Goal: Obtain resource: Download file/media

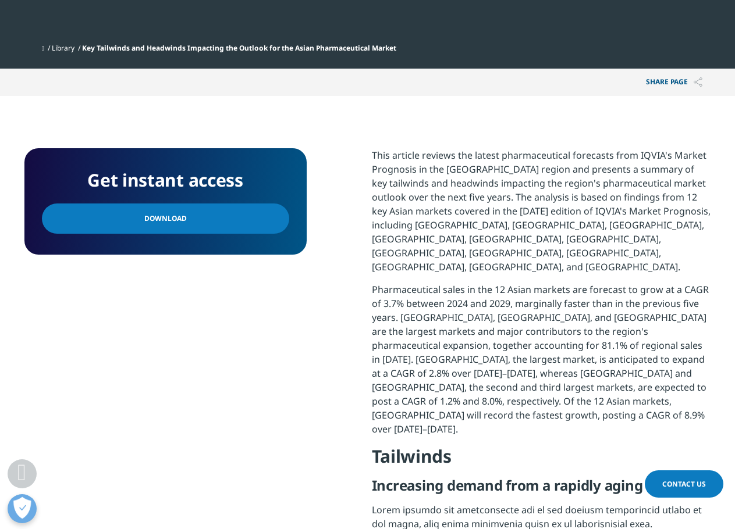
scroll to position [524, 0]
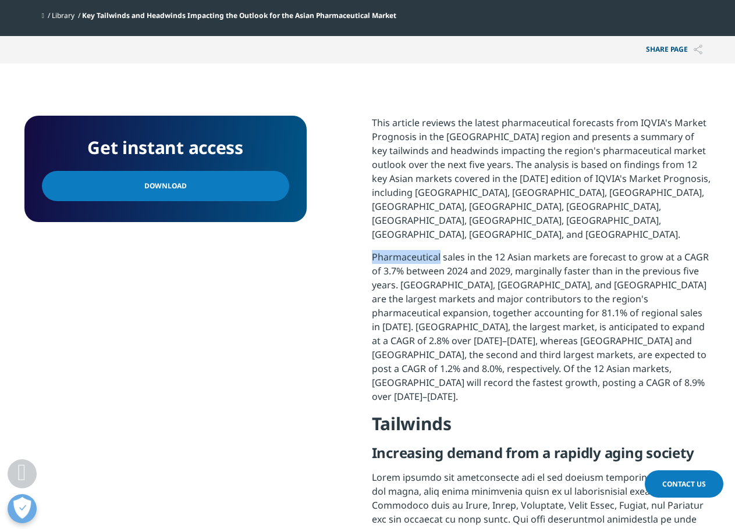
drag, startPoint x: 374, startPoint y: 230, endPoint x: 438, endPoint y: 228, distance: 64.6
click at [438, 250] on p "Pharmaceutical sales in the 12 Asian markets are forecast to grow at a CAGR of …" at bounding box center [541, 331] width 339 height 162
click at [440, 255] on p "Pharmaceutical sales in the 12 Asian markets are forecast to grow at a CAGR of …" at bounding box center [541, 331] width 339 height 162
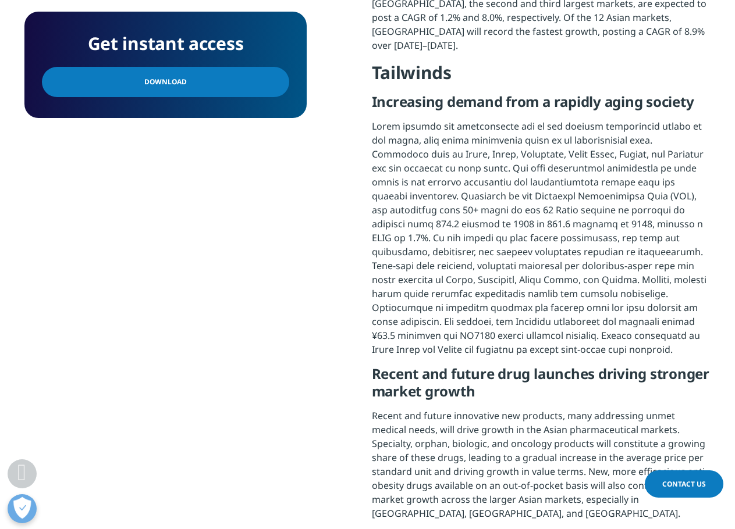
scroll to position [873, 0]
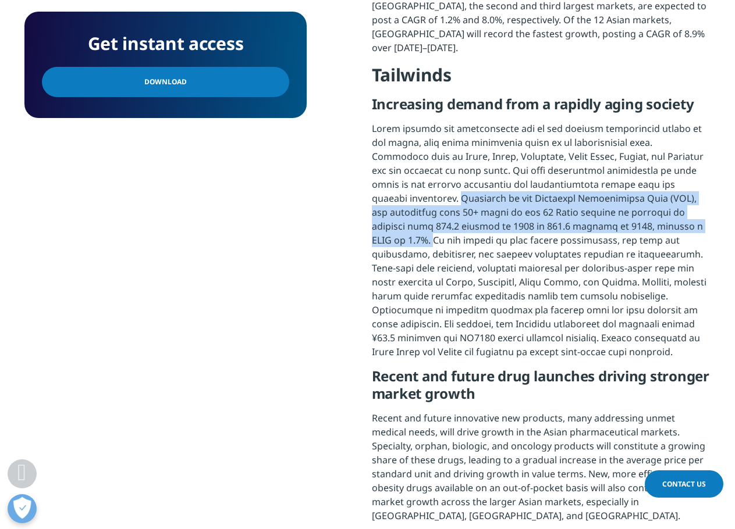
drag, startPoint x: 371, startPoint y: 147, endPoint x: 609, endPoint y: 166, distance: 238.7
click at [609, 166] on p at bounding box center [541, 245] width 339 height 246
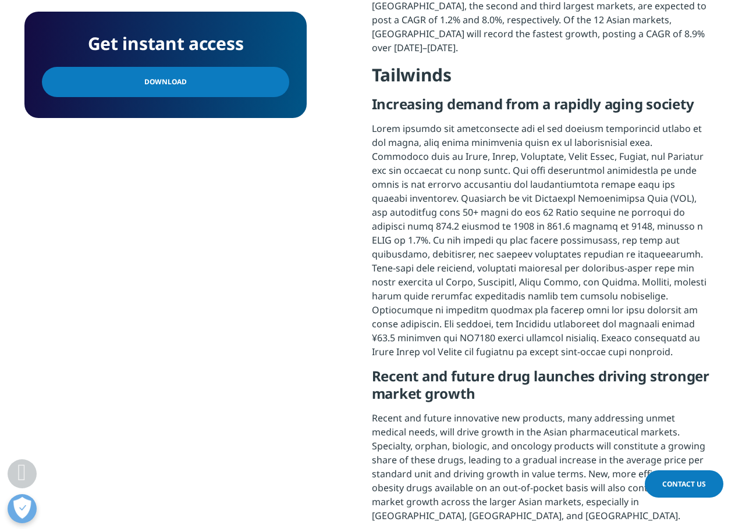
click at [531, 122] on p at bounding box center [541, 245] width 339 height 246
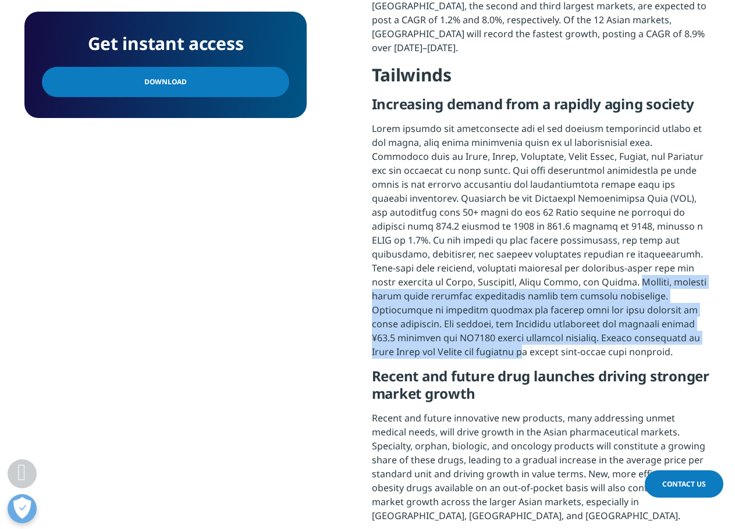
drag, startPoint x: 426, startPoint y: 230, endPoint x: 596, endPoint y: 275, distance: 176.3
click at [596, 275] on p at bounding box center [541, 245] width 339 height 246
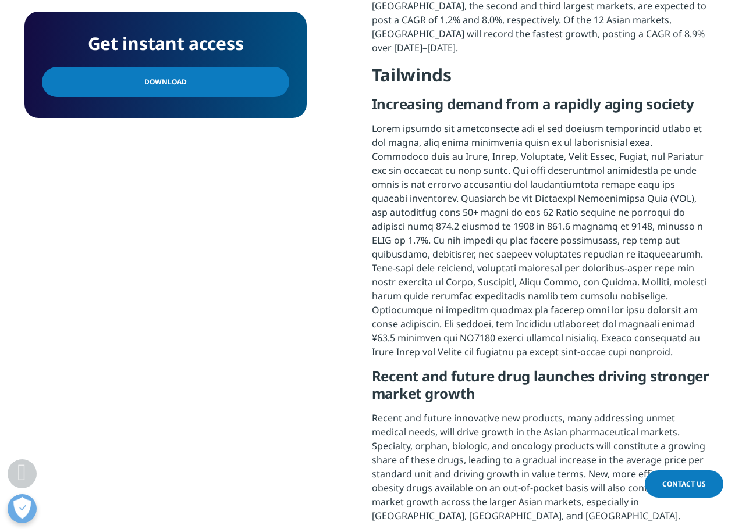
click at [528, 122] on p at bounding box center [541, 245] width 339 height 246
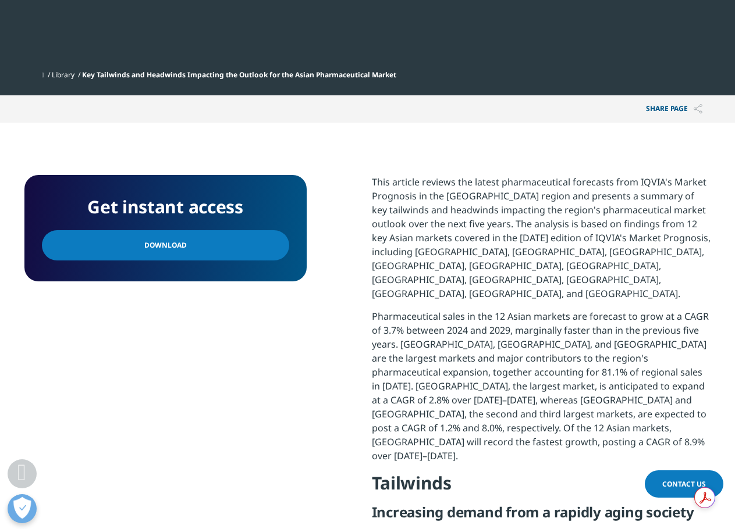
scroll to position [465, 0]
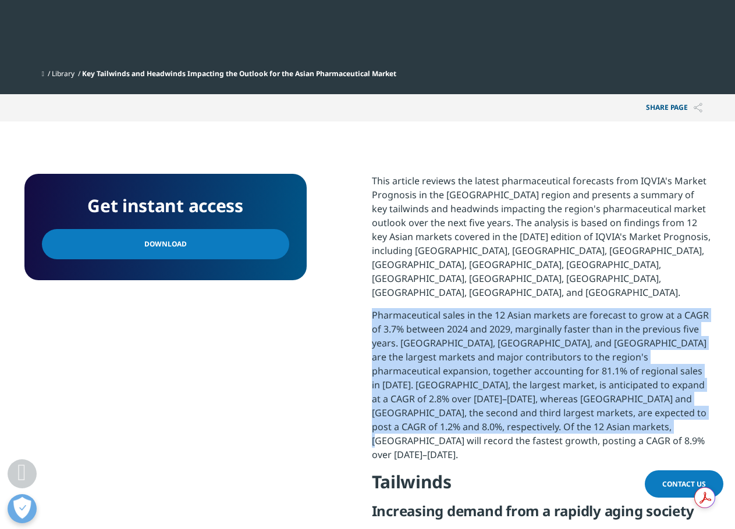
drag, startPoint x: 369, startPoint y: 289, endPoint x: 615, endPoint y: 410, distance: 274.0
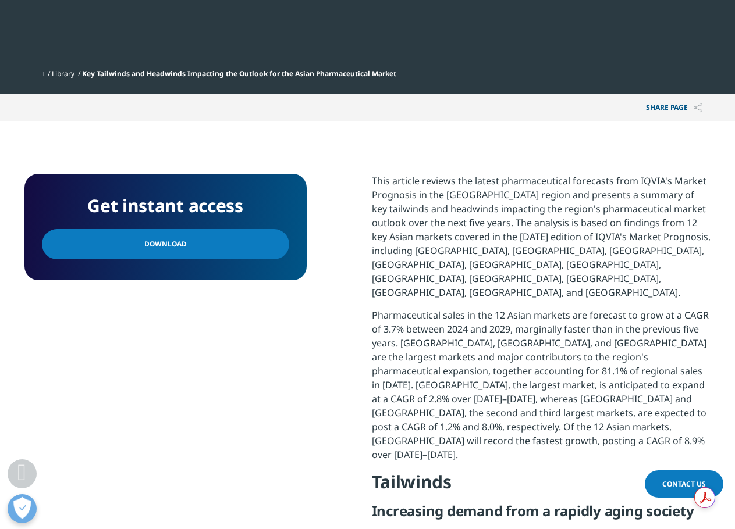
click at [495, 243] on p "This article reviews the latest pharmaceutical forecasts from IQVIA's Market Pr…" at bounding box center [541, 241] width 339 height 134
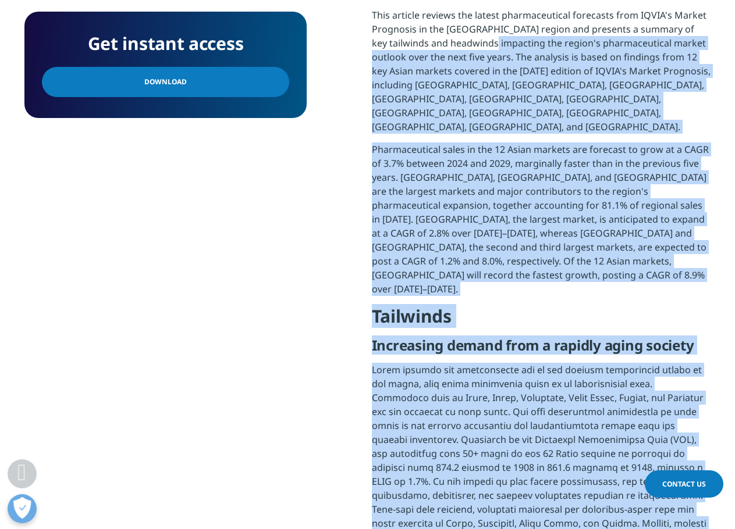
scroll to position [407, 0]
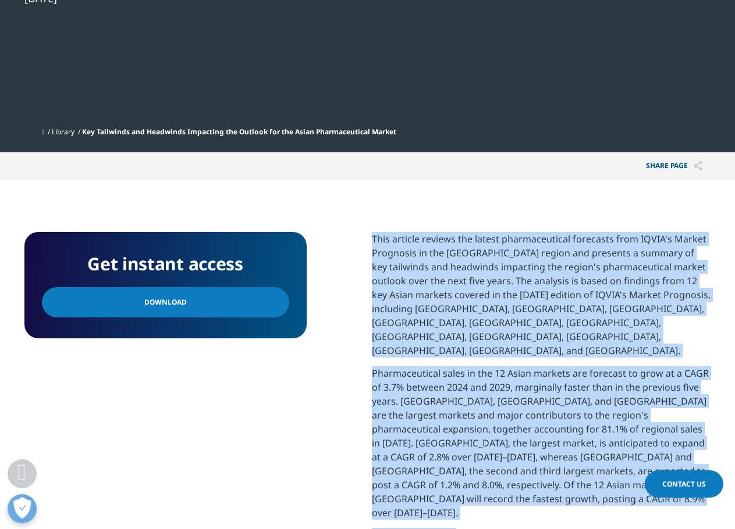
drag, startPoint x: 526, startPoint y: 215, endPoint x: 372, endPoint y: 243, distance: 156.0
copy div "Lore ipsumdo sitamet con adipis elitseddoeiusm temporinc utla ETDOL'm Aliqua En…"
click at [144, 303] on span "Download" at bounding box center [165, 302] width 42 height 13
click at [494, 262] on p "This article reviews the latest pharmaceutical forecasts from IQVIA's Market Pr…" at bounding box center [541, 299] width 339 height 134
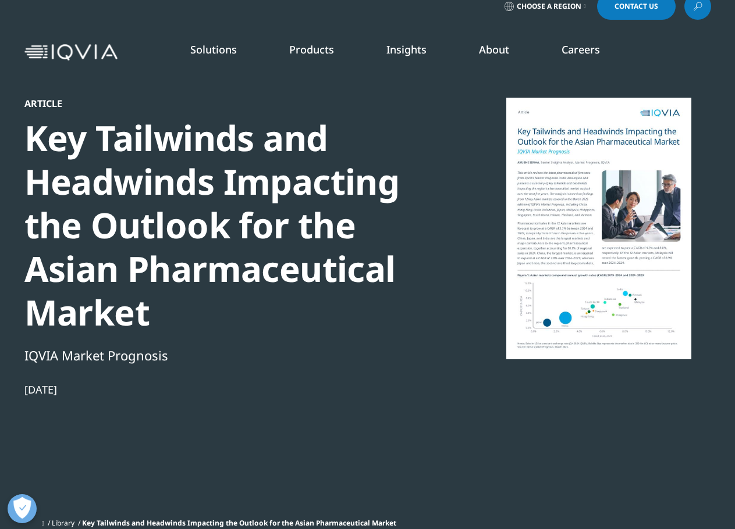
scroll to position [0, 0]
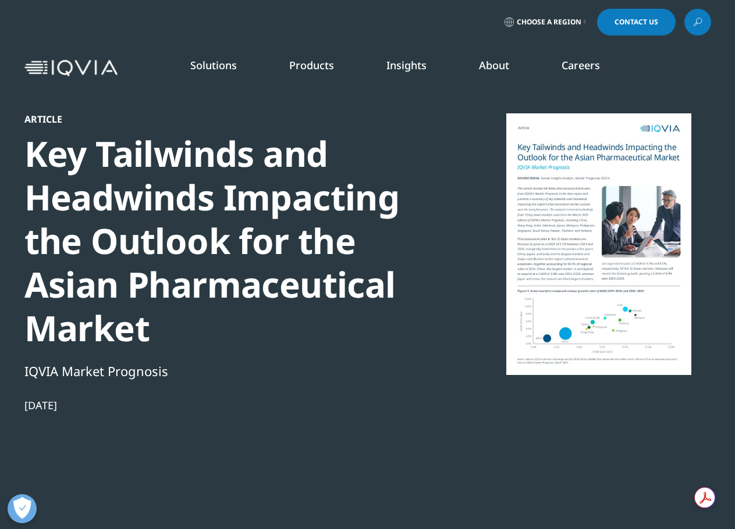
drag, startPoint x: 25, startPoint y: 407, endPoint x: 88, endPoint y: 404, distance: 63.5
click at [88, 404] on div "[DATE]" at bounding box center [223, 406] width 399 height 14
copy div "[DATE]"
